Goal: Transaction & Acquisition: Book appointment/travel/reservation

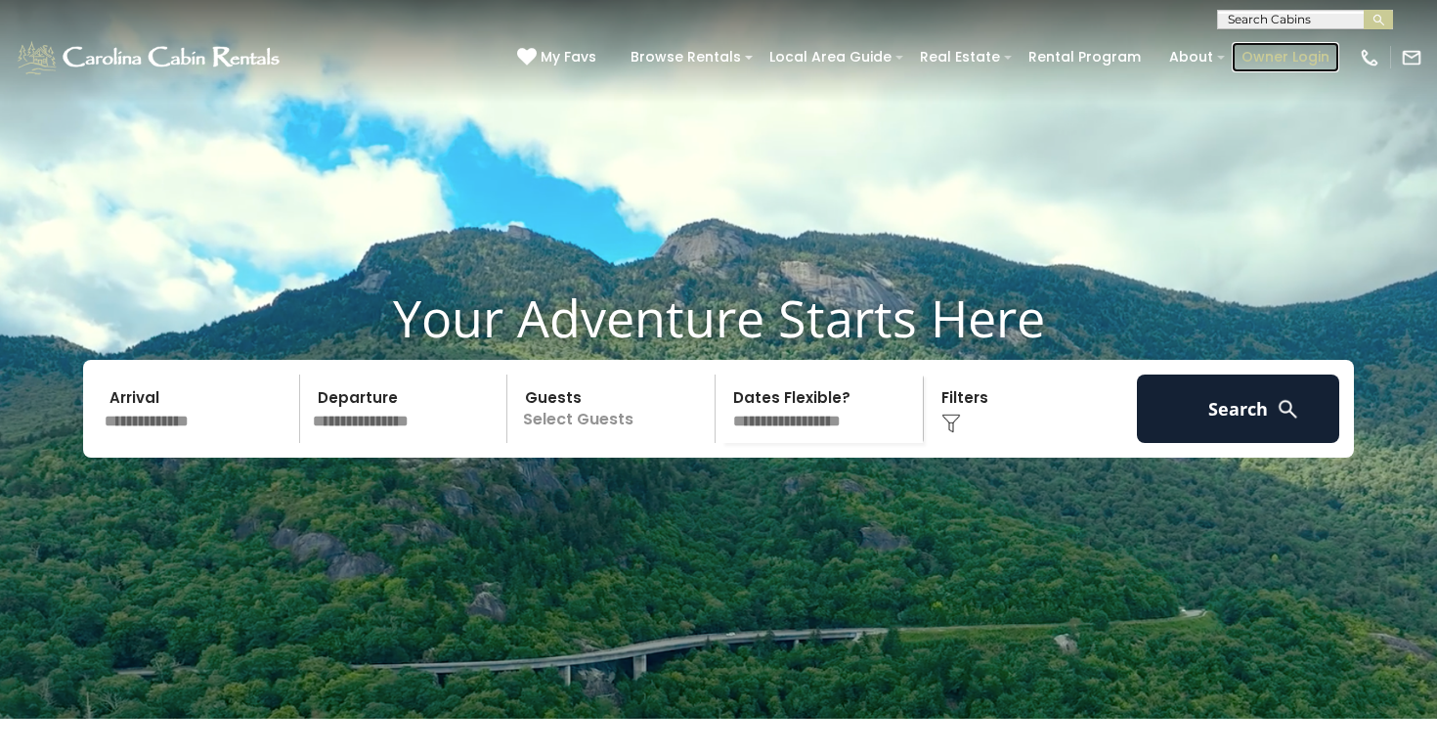
click at [1294, 53] on link "Owner Login" at bounding box center [1285, 57] width 108 height 30
click at [1378, 16] on img "submit" at bounding box center [1378, 20] width 15 height 15
click at [1283, 18] on input "text" at bounding box center [1303, 23] width 171 height 20
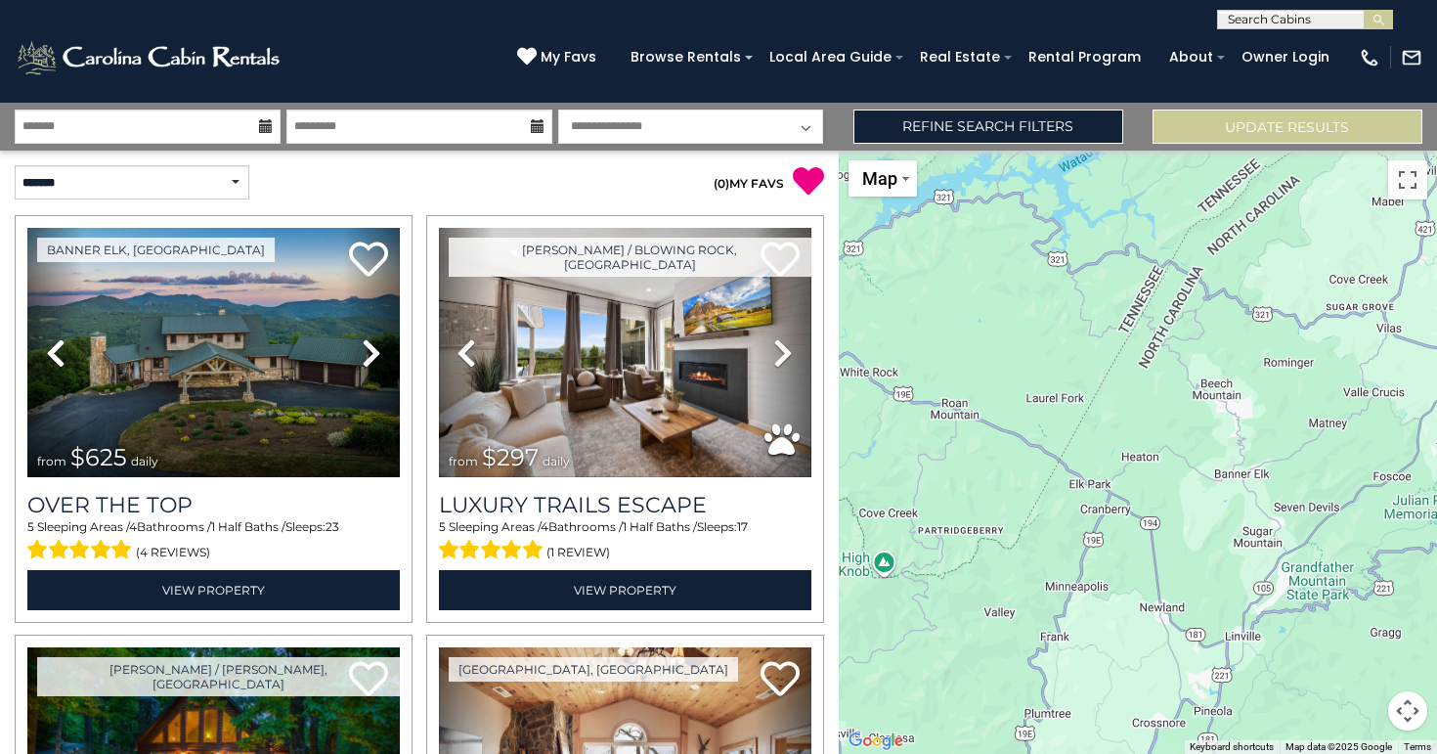
scroll to position [1, 0]
click at [1293, 22] on input "text" at bounding box center [1303, 23] width 171 height 20
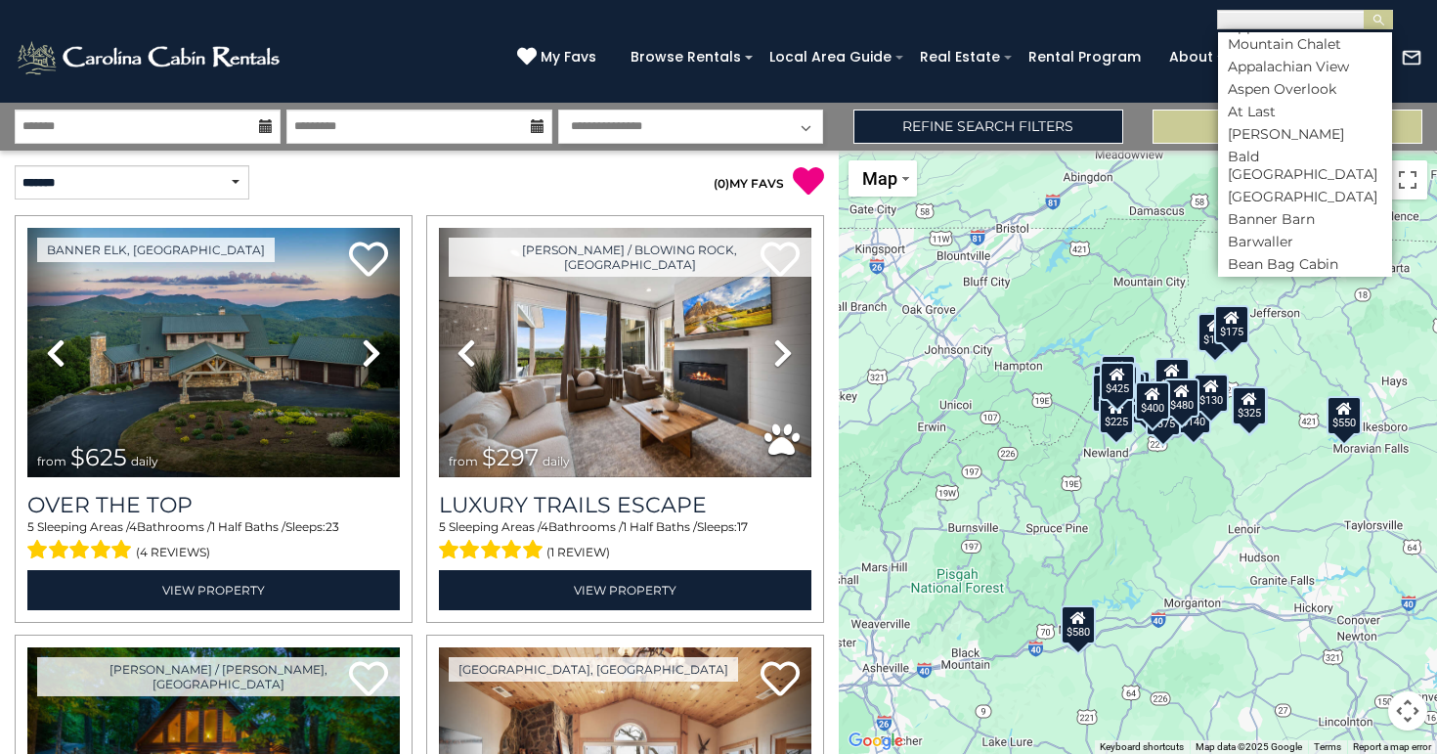
scroll to position [870, 0]
click at [1258, 208] on li "Banner Barn" at bounding box center [1305, 217] width 174 height 18
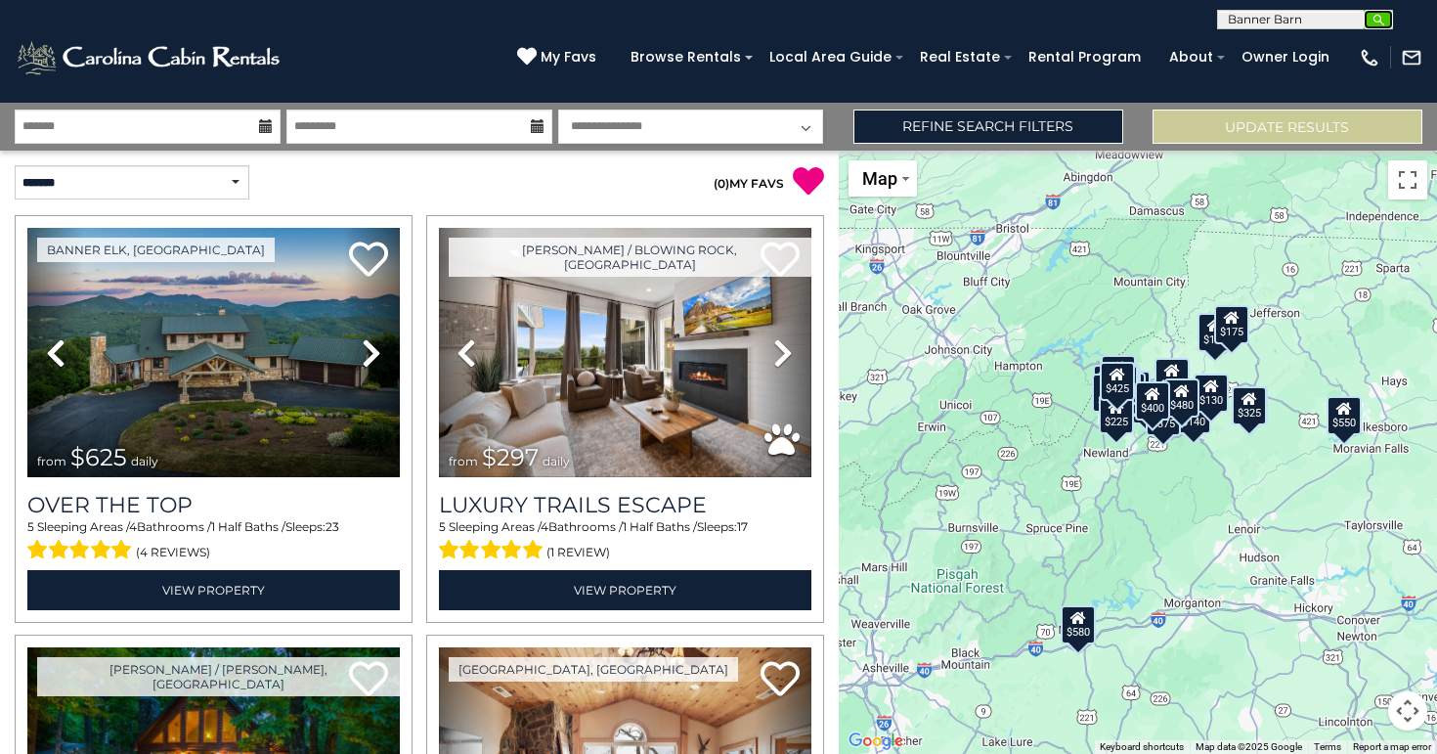
click at [1375, 19] on img "submit" at bounding box center [1378, 20] width 15 height 15
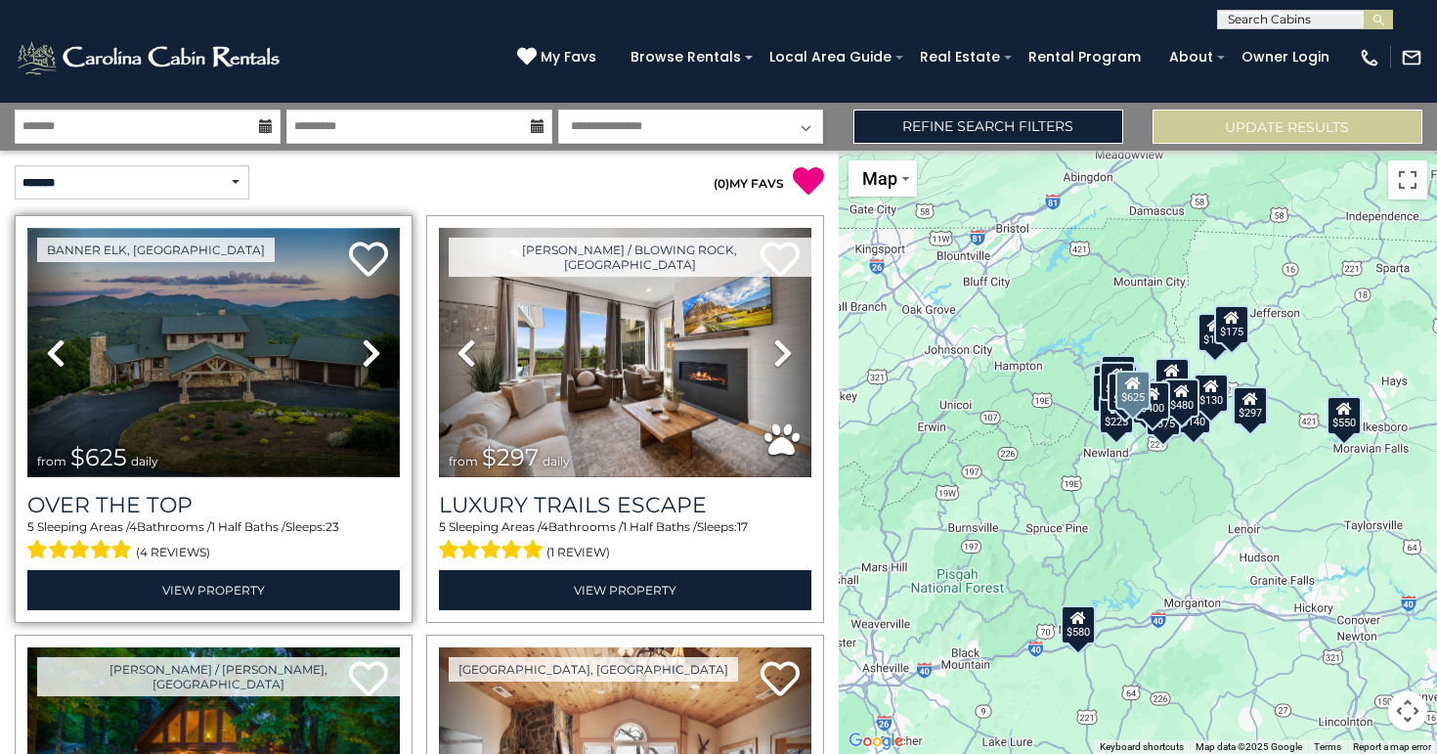
click at [204, 352] on img at bounding box center [213, 352] width 372 height 249
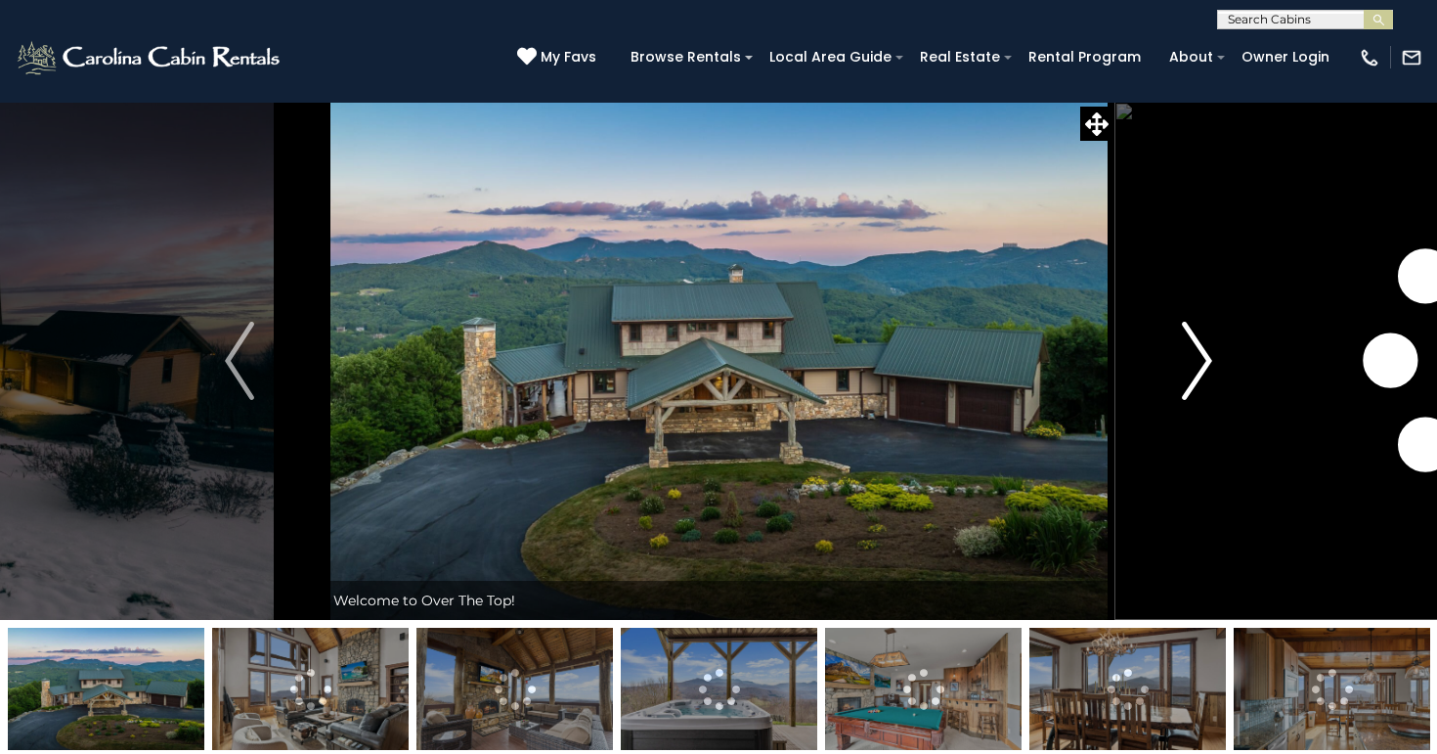
click at [1191, 364] on img "Next" at bounding box center [1197, 361] width 29 height 78
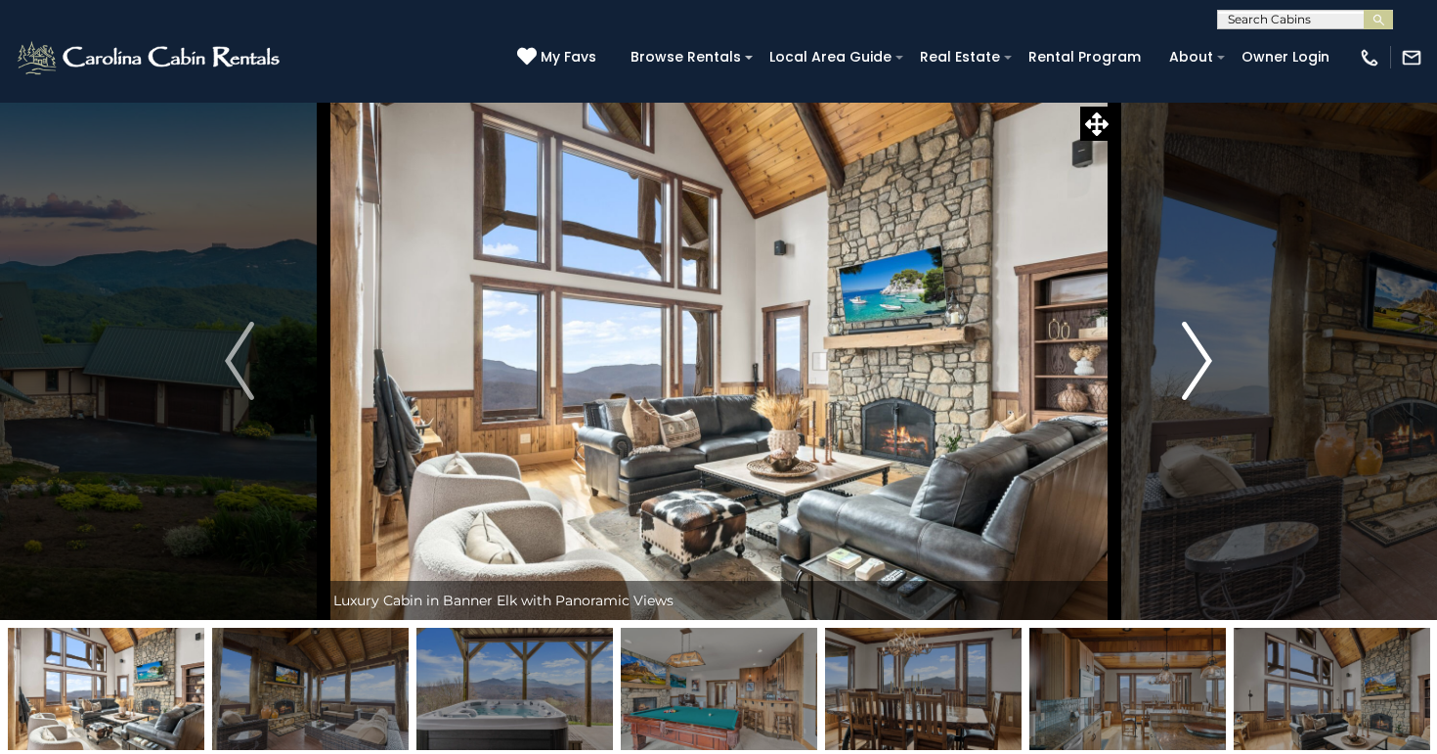
click at [1191, 364] on img "Next" at bounding box center [1197, 361] width 29 height 78
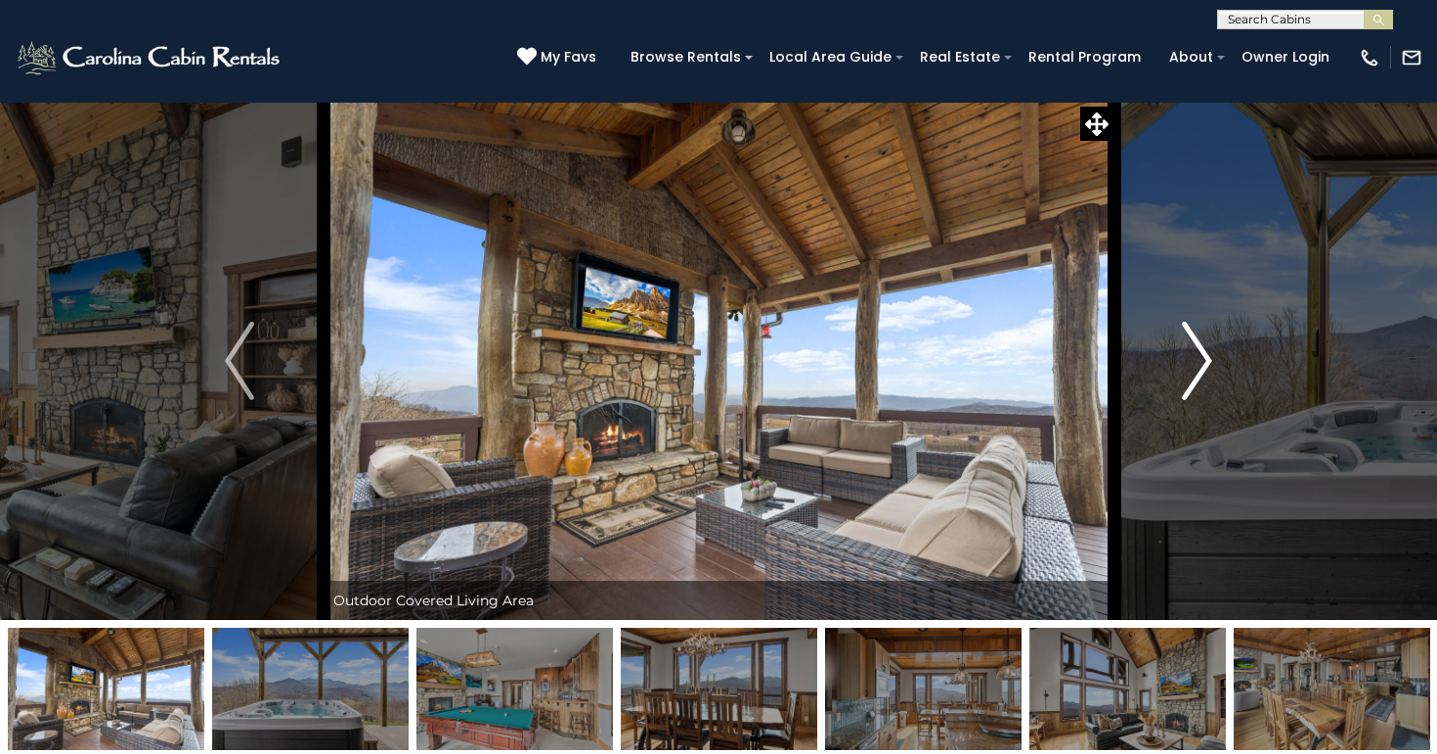
click at [1191, 364] on img "Next" at bounding box center [1197, 361] width 29 height 78
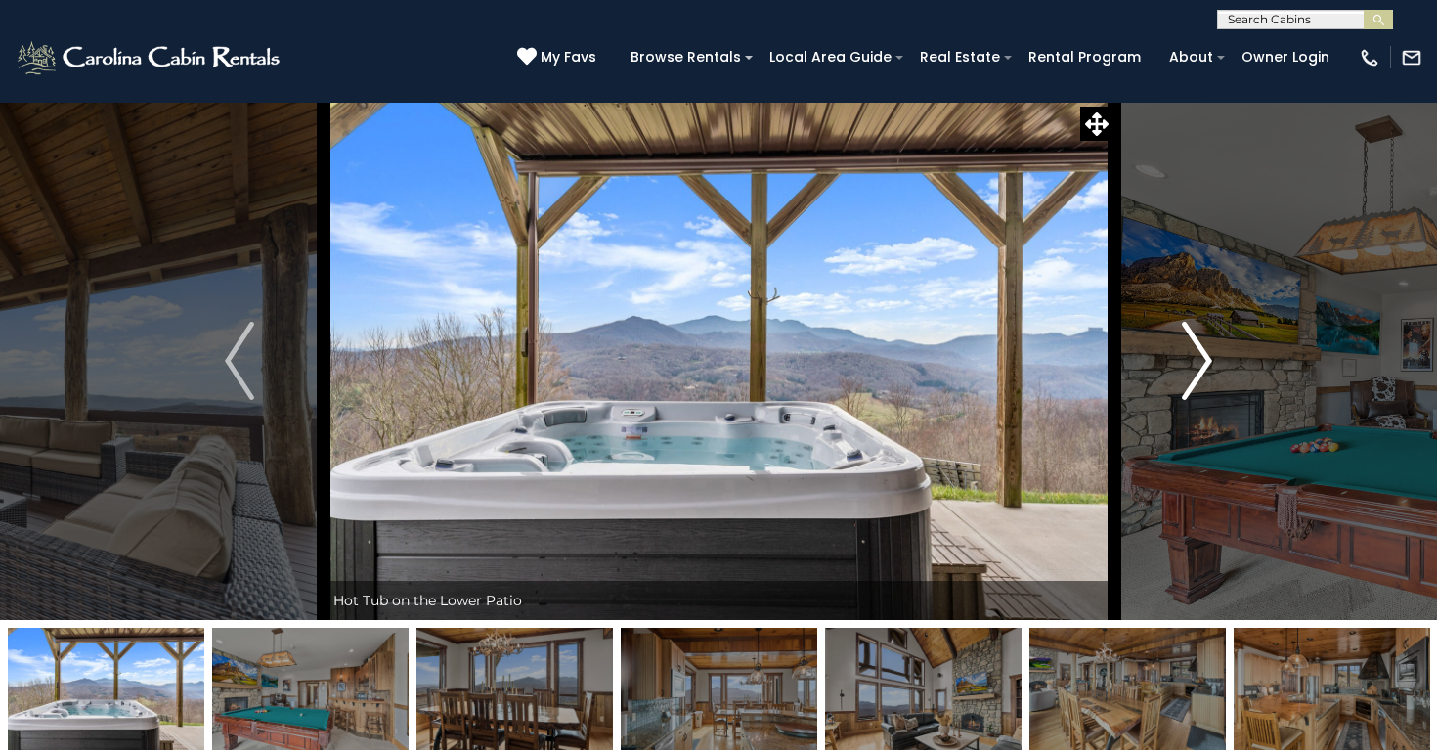
click at [1191, 364] on img "Next" at bounding box center [1197, 361] width 29 height 78
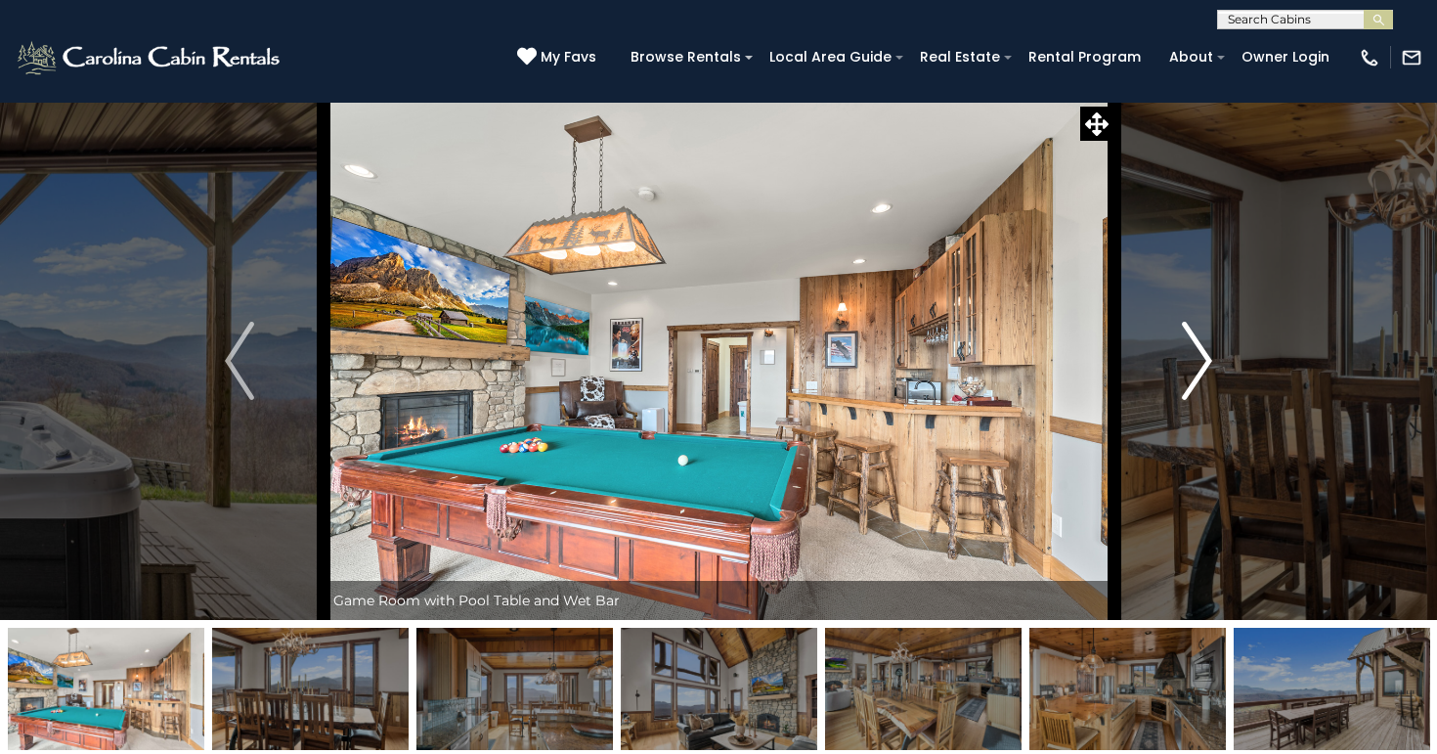
click at [1191, 364] on img "Next" at bounding box center [1197, 361] width 29 height 78
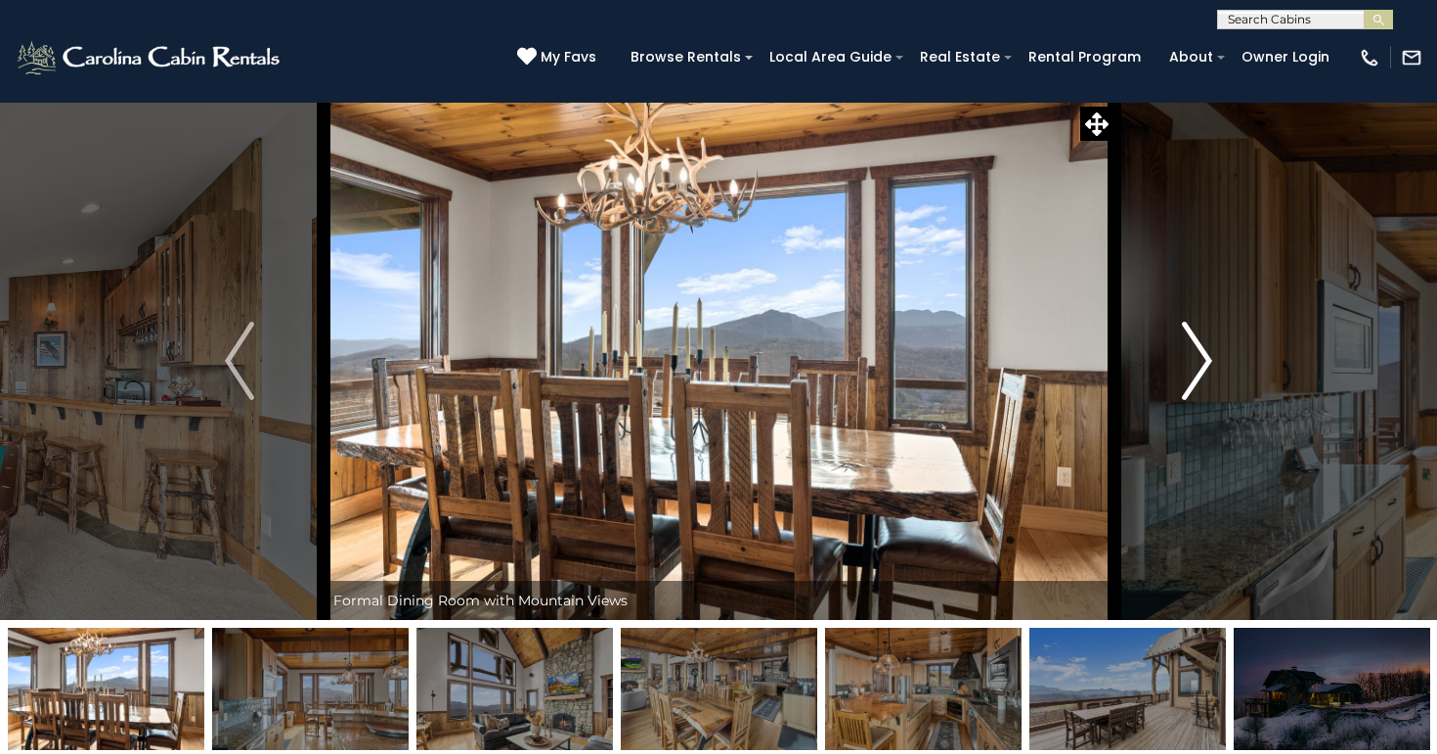
click at [1191, 364] on img "Next" at bounding box center [1197, 361] width 29 height 78
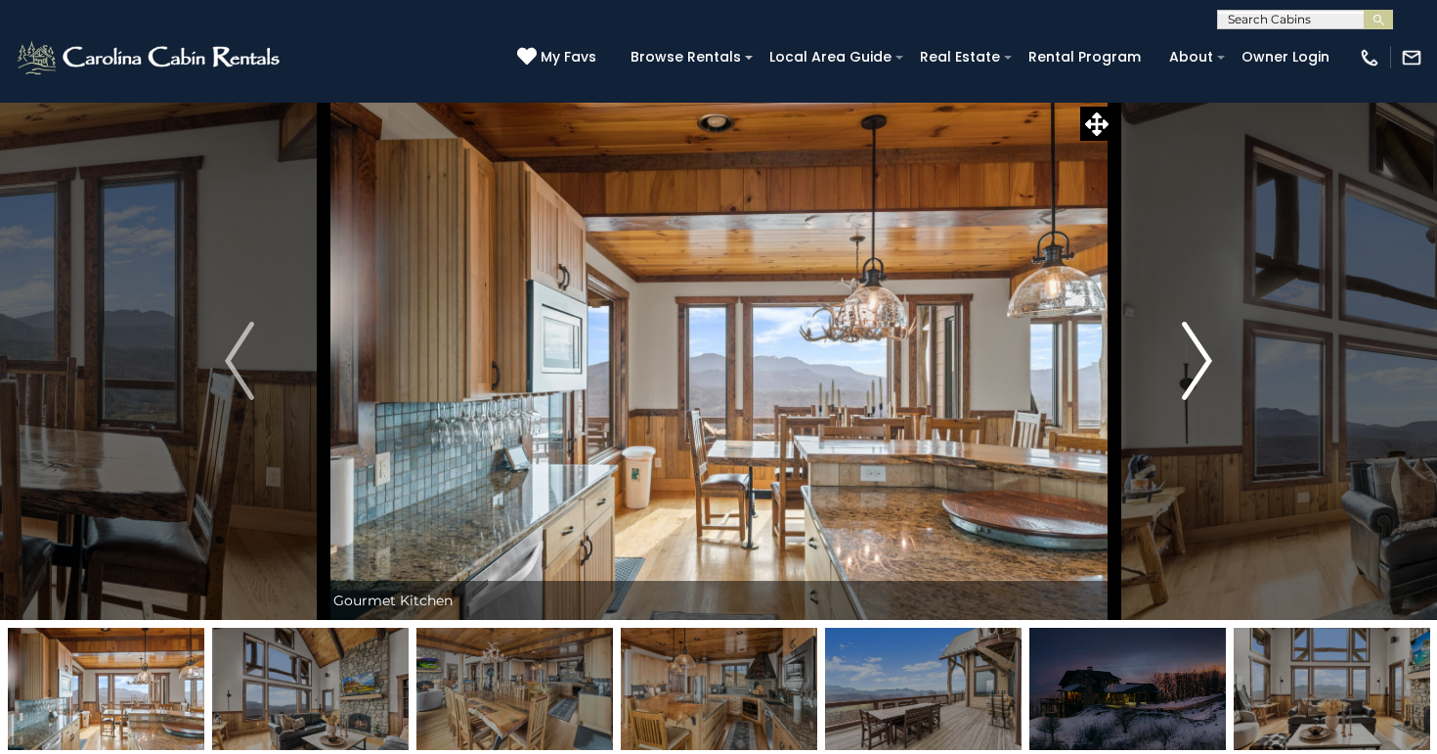
click at [1191, 364] on img "Next" at bounding box center [1197, 361] width 29 height 78
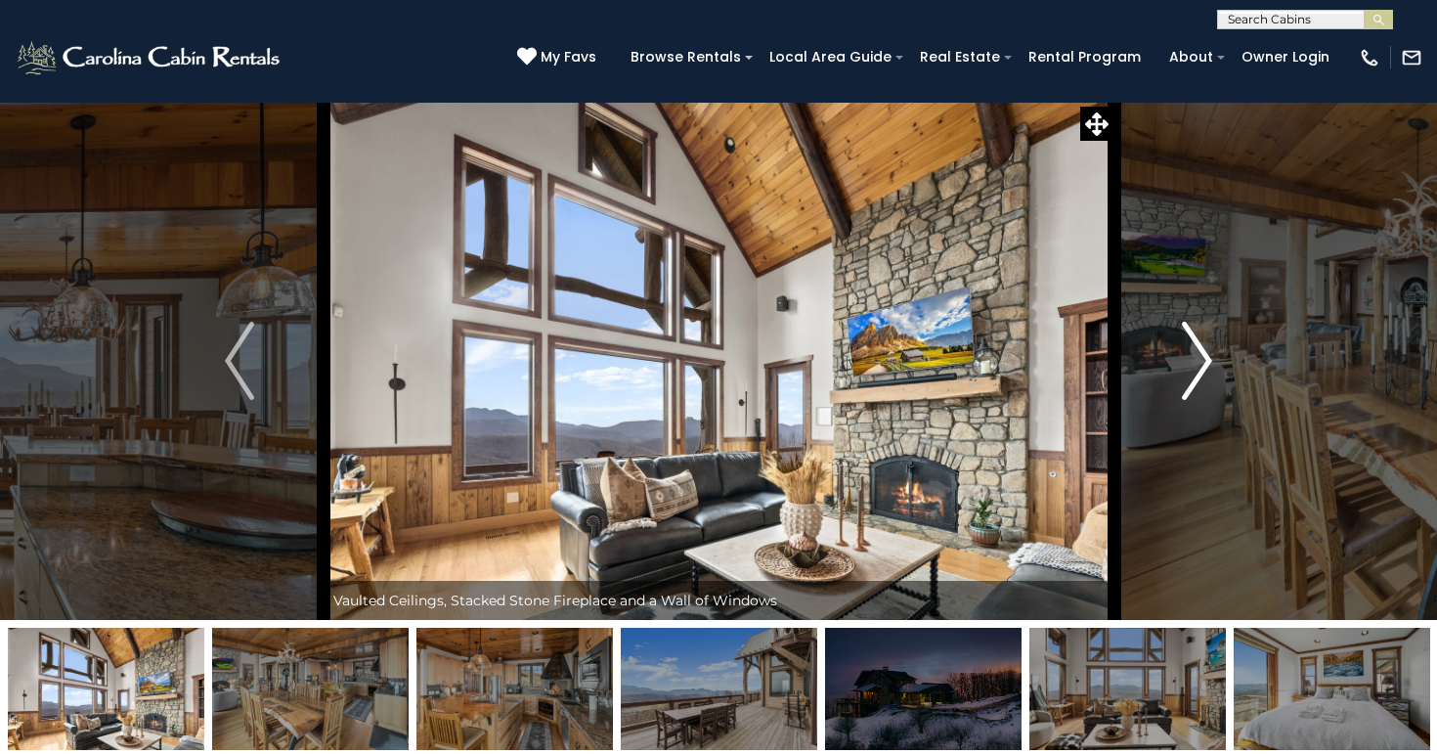
click at [1196, 368] on img "Next" at bounding box center [1197, 361] width 29 height 78
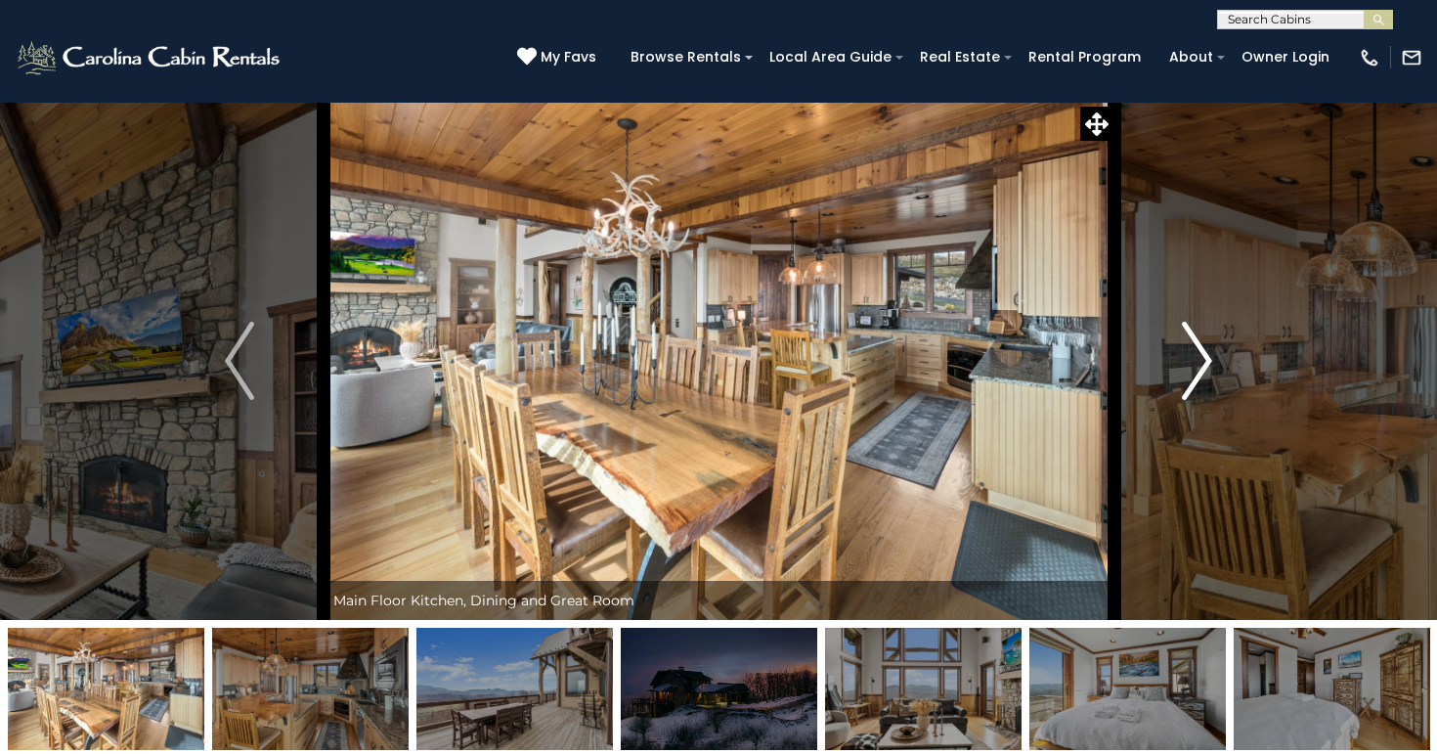
click at [1196, 368] on img "Next" at bounding box center [1197, 361] width 29 height 78
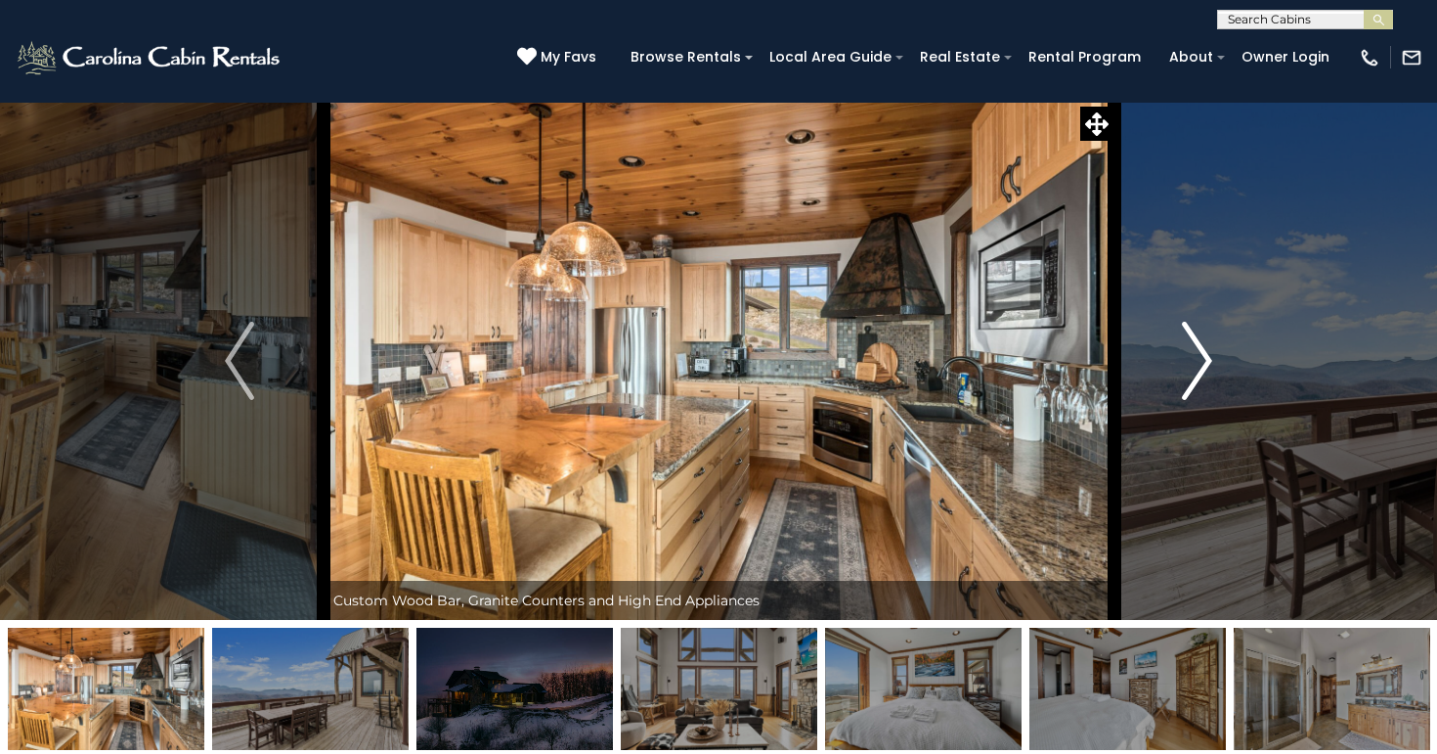
click at [1196, 369] on img "Next" at bounding box center [1197, 361] width 29 height 78
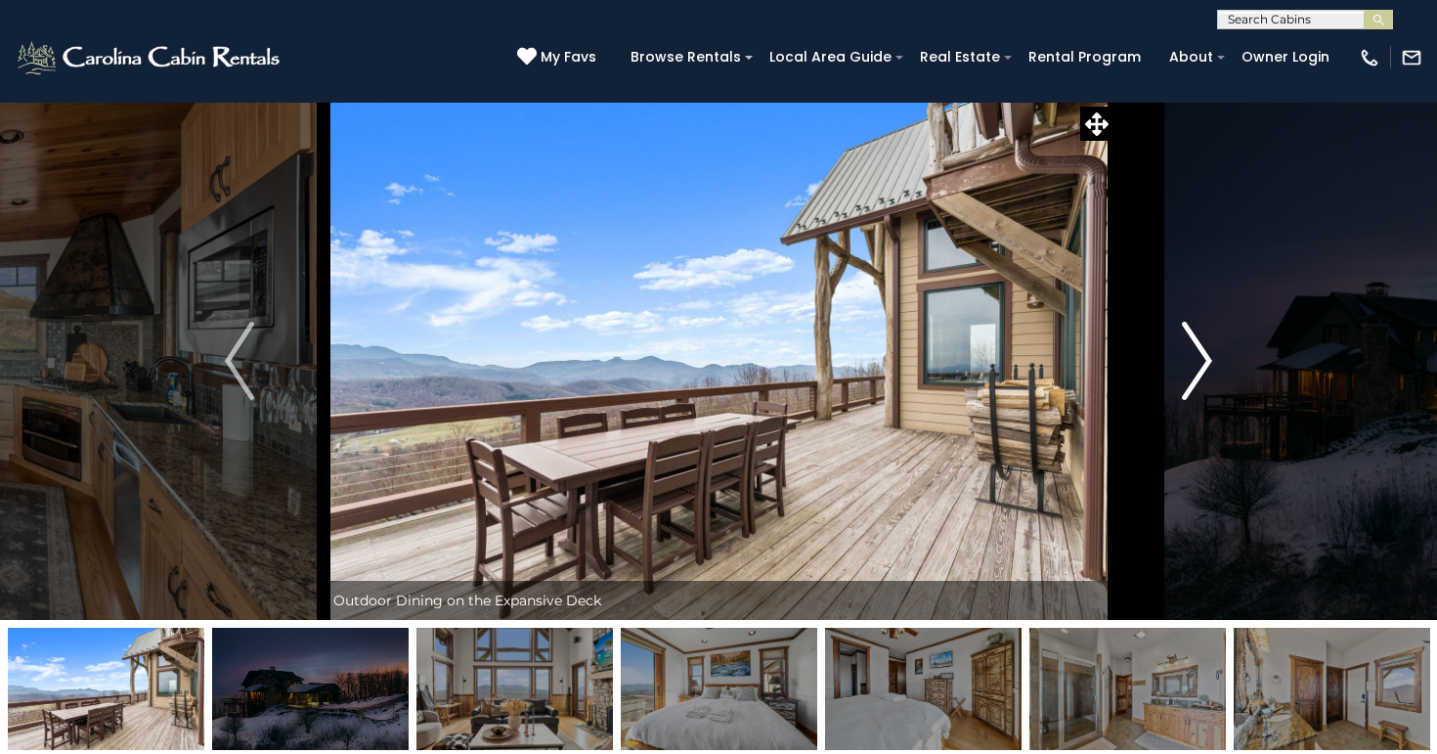
click at [1196, 369] on img "Next" at bounding box center [1197, 361] width 29 height 78
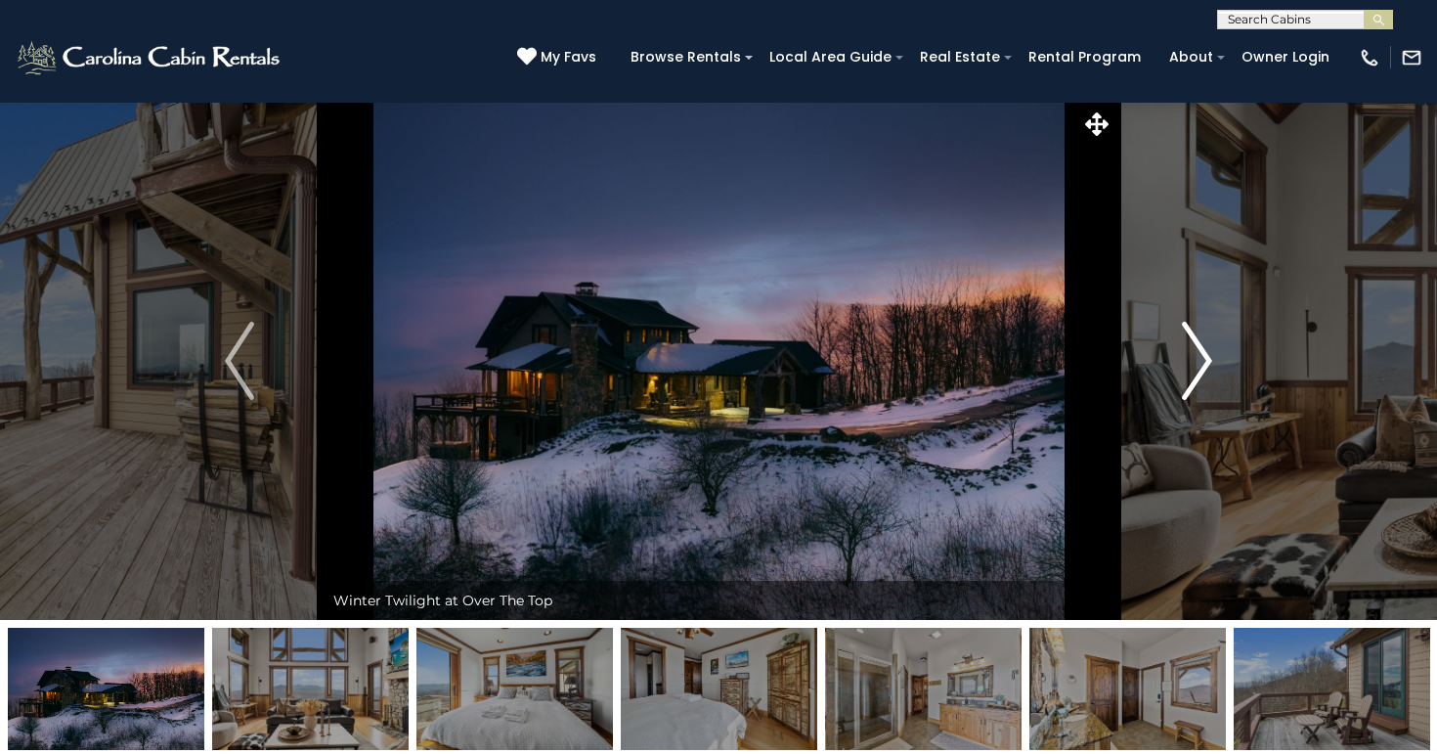
click at [1196, 366] on img "Next" at bounding box center [1197, 361] width 29 height 78
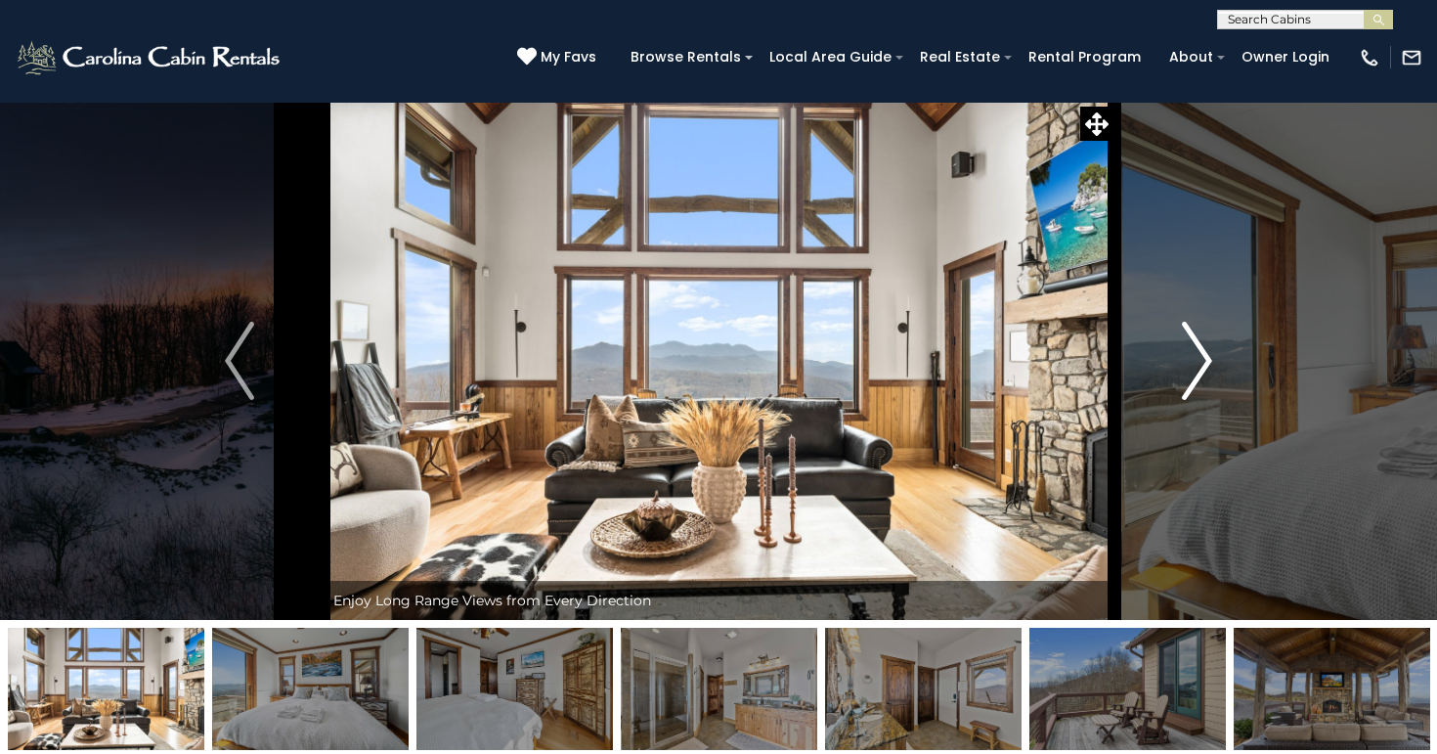
click at [1196, 366] on img "Next" at bounding box center [1197, 361] width 29 height 78
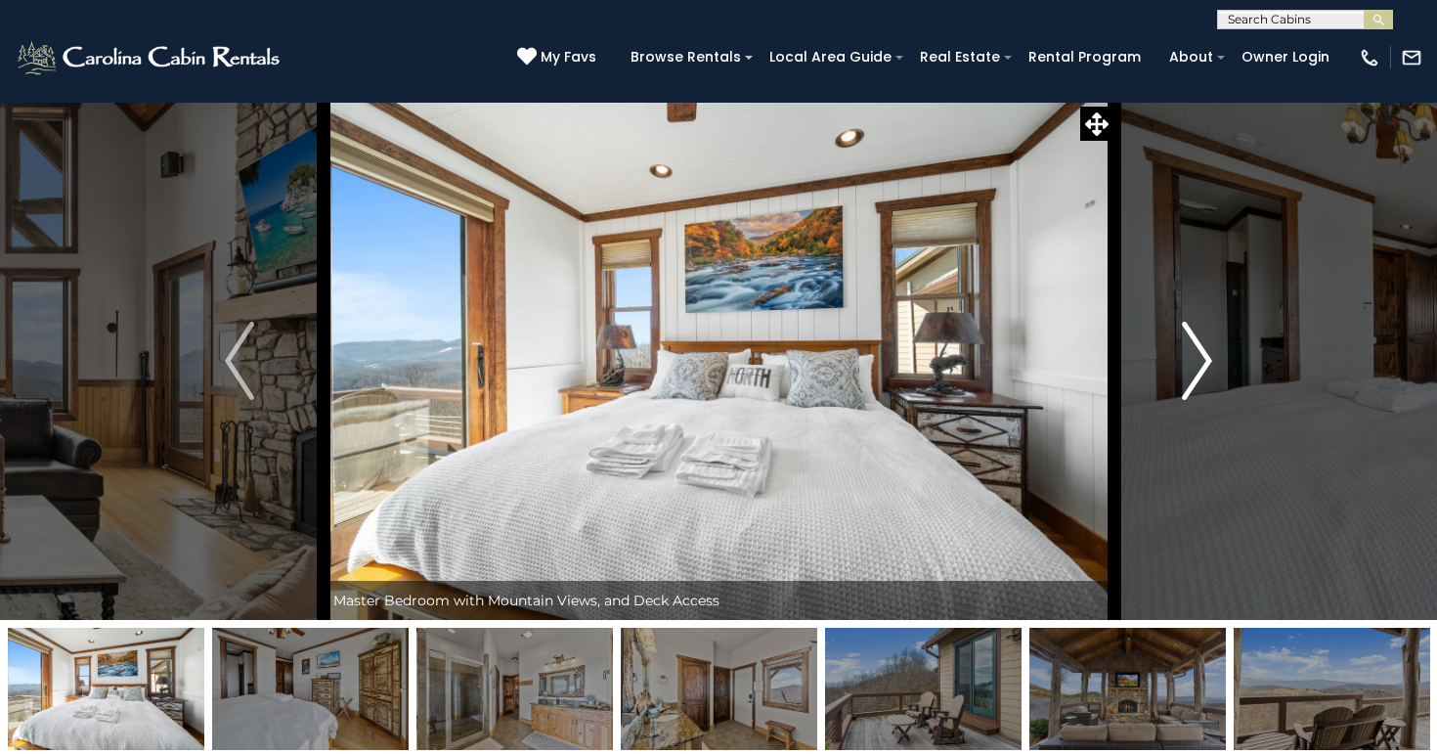
click at [1196, 366] on img "Next" at bounding box center [1197, 361] width 29 height 78
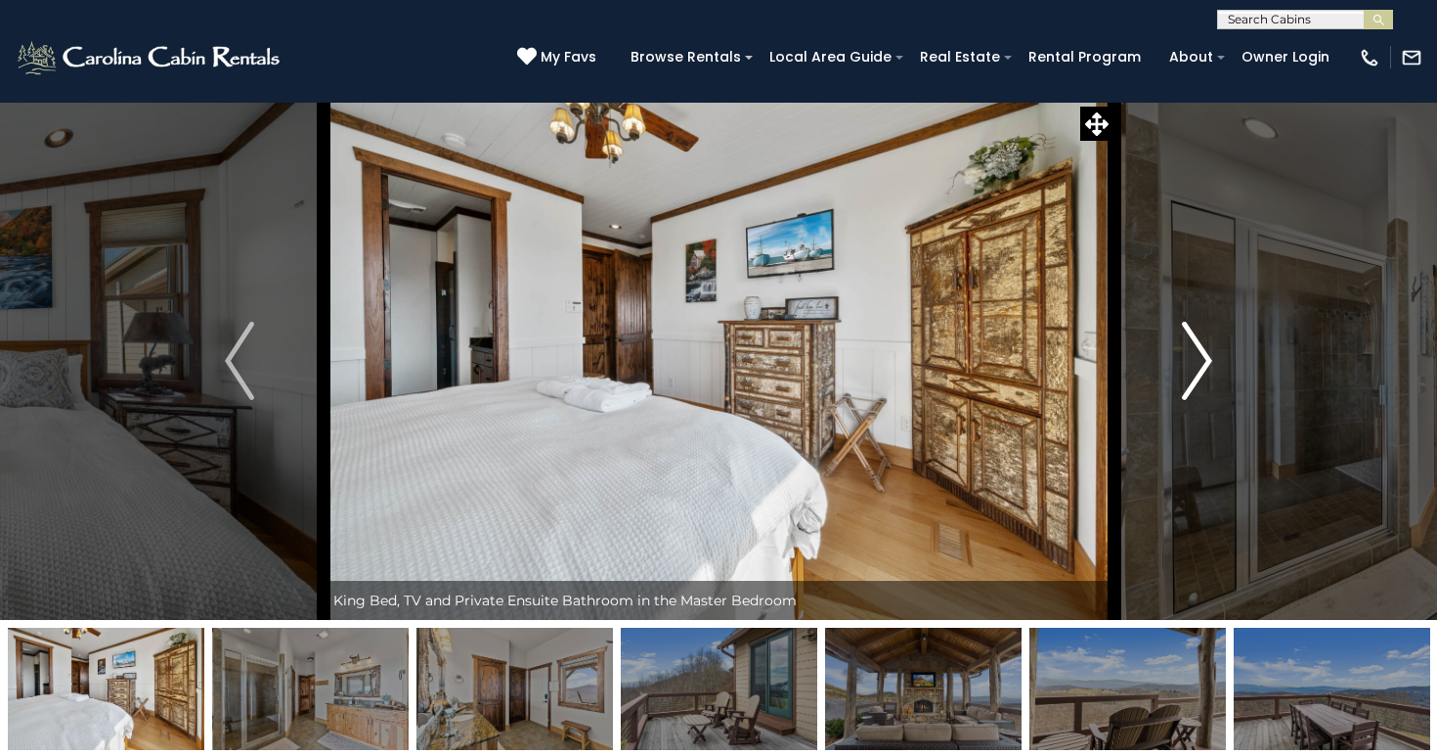
click at [1196, 366] on img "Next" at bounding box center [1197, 361] width 29 height 78
